Goal: Communication & Community: Answer question/provide support

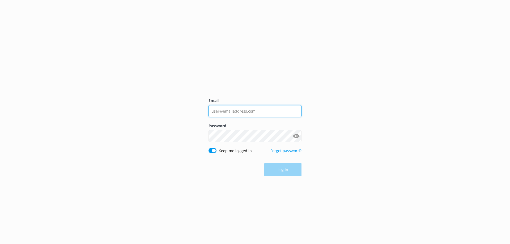
type input "[EMAIL_ADDRESS][DOMAIN_NAME]"
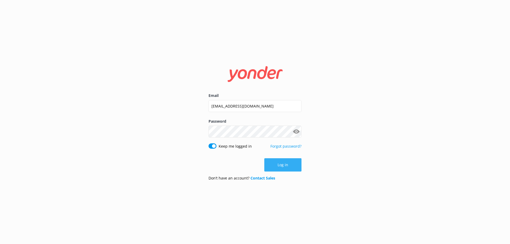
click at [285, 170] on button "Log in" at bounding box center [282, 164] width 37 height 13
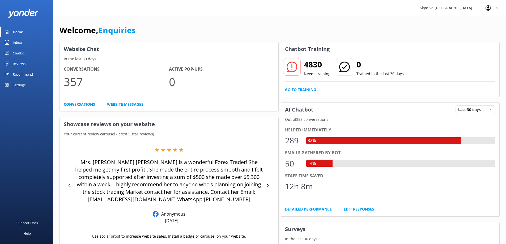
click at [23, 42] on link "Inbox" at bounding box center [26, 42] width 53 height 11
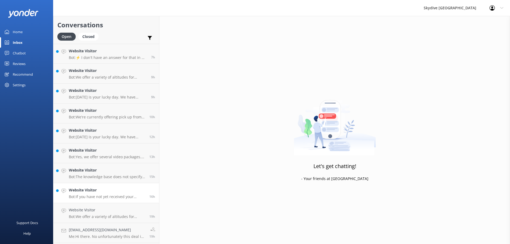
click at [86, 194] on div "Website Visitor Bot: If you have not yet received your confirmation email, plea…" at bounding box center [107, 193] width 77 height 12
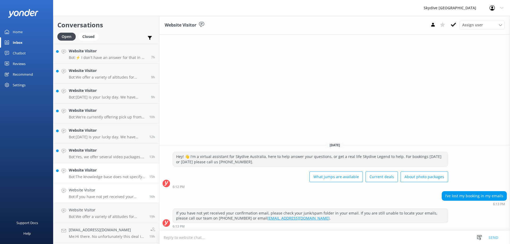
click at [121, 175] on p "Bot: The knowledge base does not specify pick-up locations for [GEOGRAPHIC_DATA…" at bounding box center [107, 177] width 77 height 5
click at [111, 151] on h4 "Website Visitor" at bounding box center [107, 151] width 77 height 6
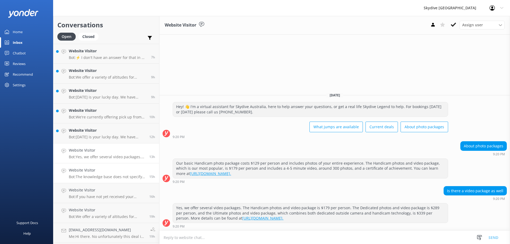
click at [115, 175] on p "Bot: The knowledge base does not specify pick-up locations for [GEOGRAPHIC_DATA…" at bounding box center [107, 177] width 77 height 5
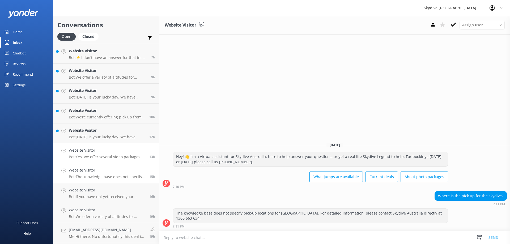
click at [115, 161] on link "Website Visitor Bot: Yes, we offer several video packages. The Handicam photos …" at bounding box center [106, 154] width 106 height 20
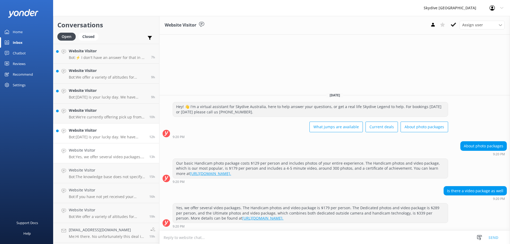
click at [112, 138] on p "Bot: [DATE] is your lucky day. We have exclusive offers when you book direct! V…" at bounding box center [107, 137] width 77 height 5
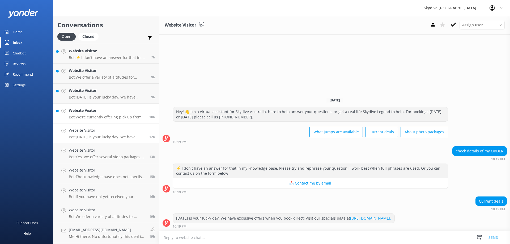
click at [107, 121] on link "Website Visitor Bot: We're currently offering pick up from the majority of our …" at bounding box center [106, 114] width 106 height 20
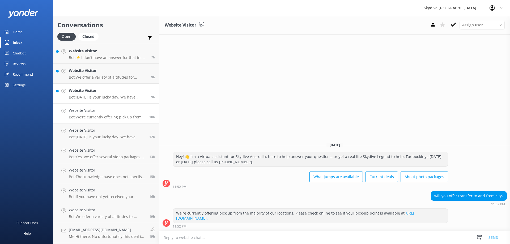
click at [108, 100] on link "Website Visitor Bot: [DATE] is your lucky day. We have exclusive offers when yo…" at bounding box center [106, 94] width 106 height 20
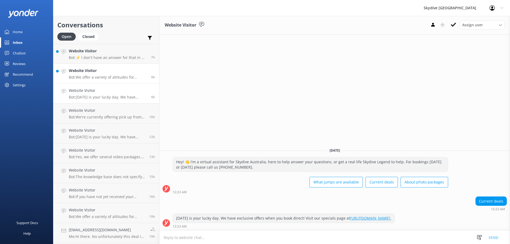
click at [102, 81] on link "Website Visitor Bot: We offer a variety of altitudes for skydiving, with all dr…" at bounding box center [106, 74] width 106 height 20
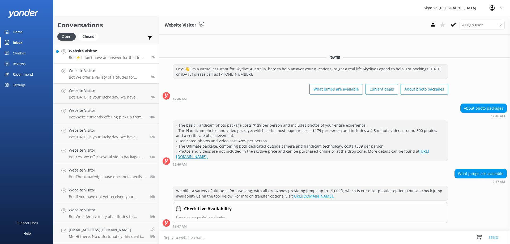
click at [111, 61] on link "Website Visitor Bot: ⚡ I don't have an answer for that in my knowledge base. Pl…" at bounding box center [106, 54] width 106 height 20
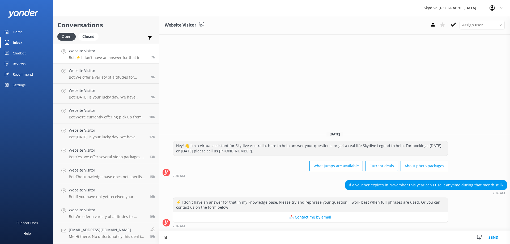
type textarea "h"
type textarea "Y"
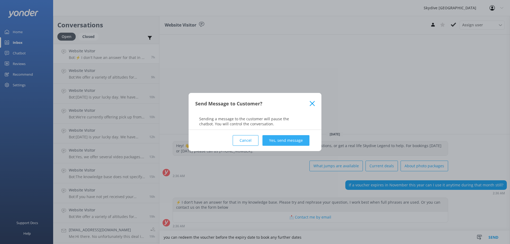
type textarea "you can redeem the voucher before the expiry date to book any further dates"
click at [300, 139] on button "Yes, send message" at bounding box center [286, 140] width 47 height 11
